Goal: Task Accomplishment & Management: Manage account settings

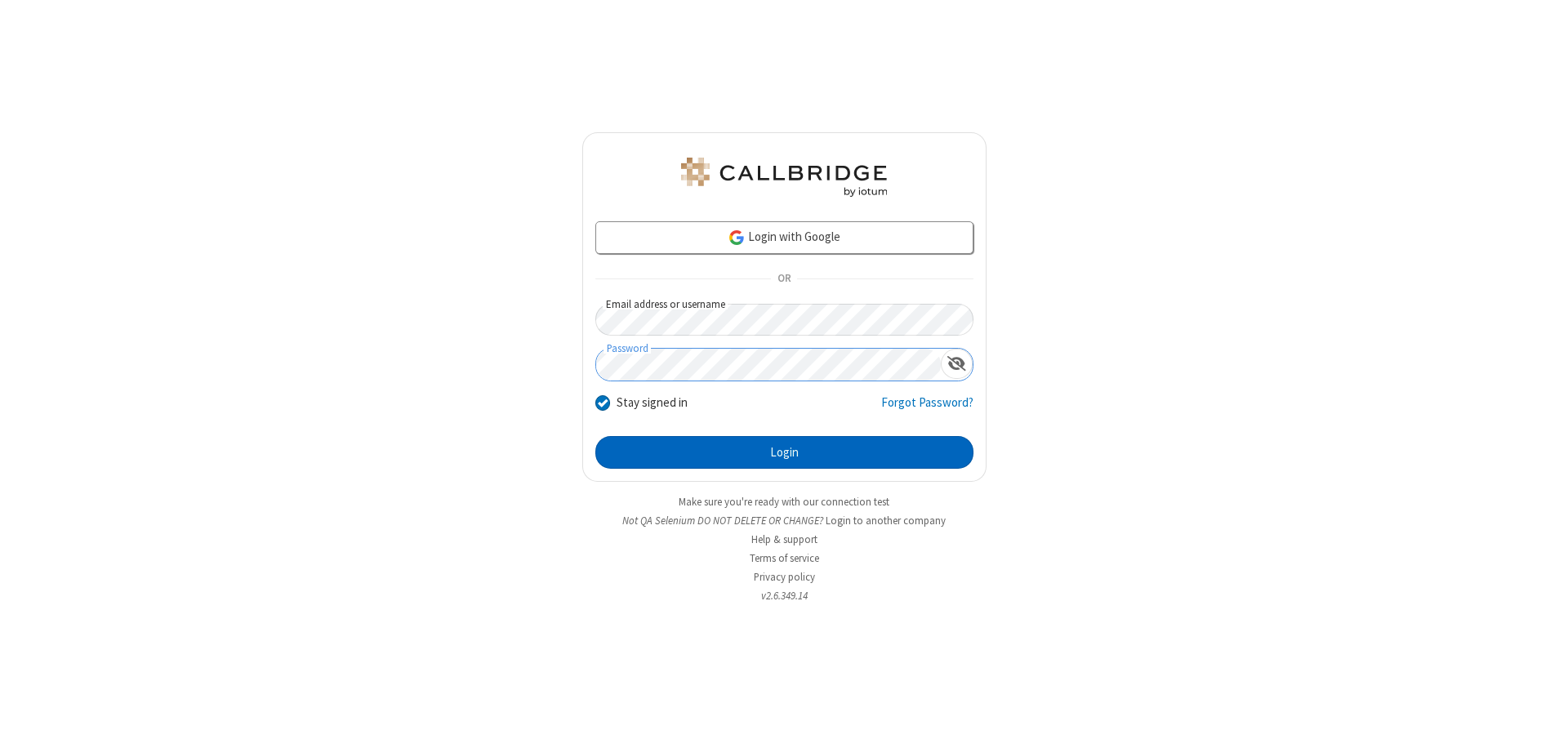
click at [784, 453] on button "Login" at bounding box center [784, 453] width 378 height 33
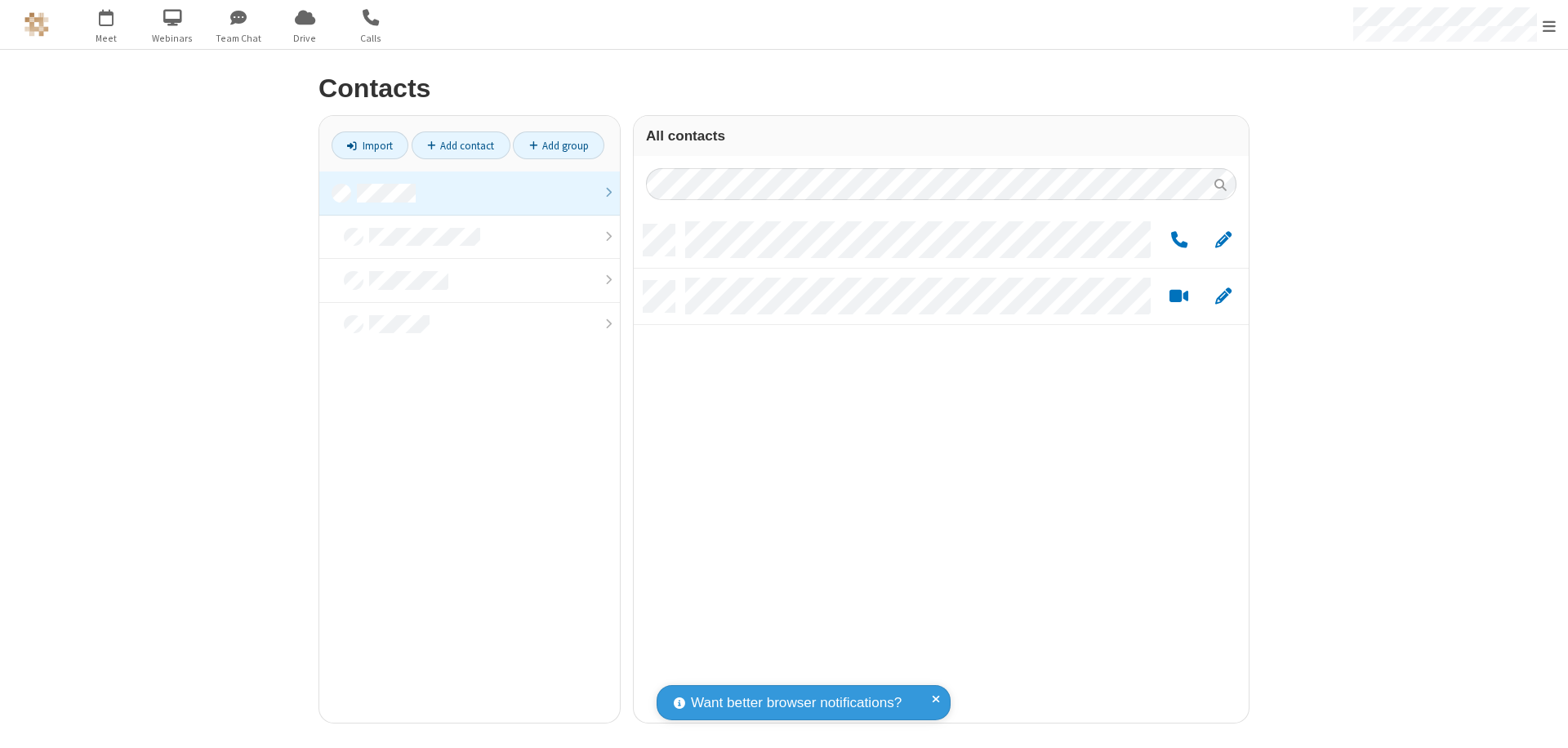
click at [461, 145] on link "Add contact" at bounding box center [461, 145] width 98 height 28
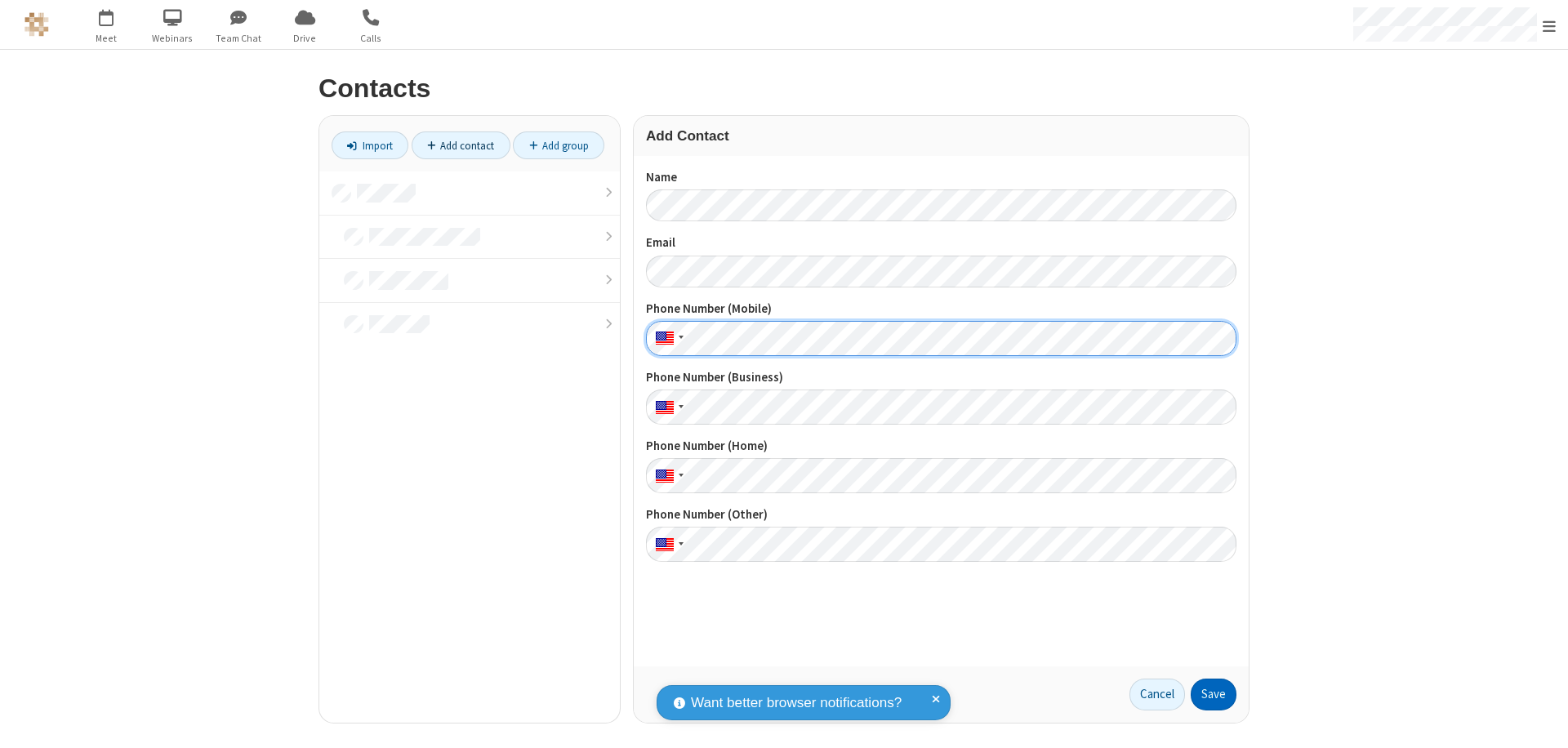
click at [1214, 694] on button "Save" at bounding box center [1214, 695] width 46 height 33
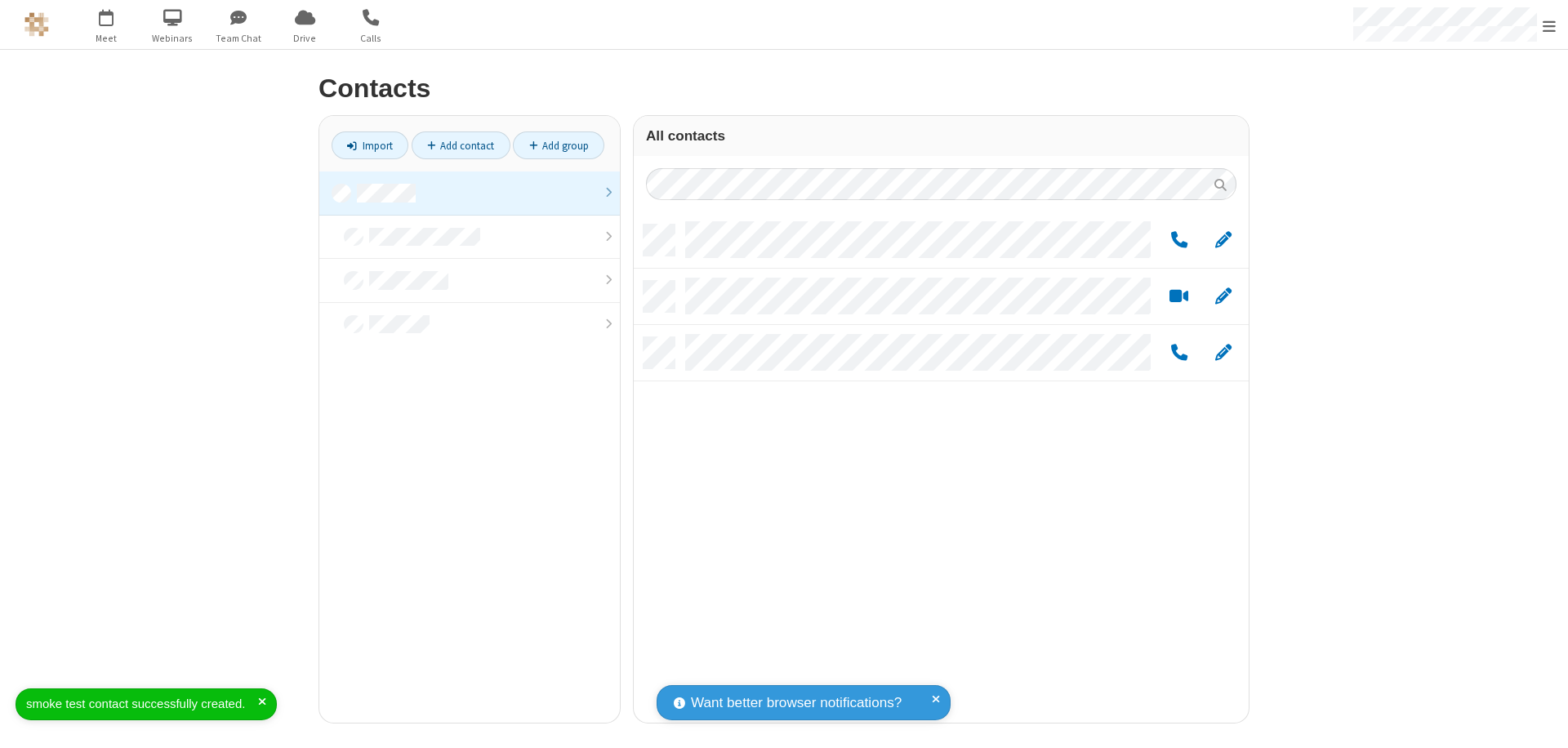
scroll to position [498, 602]
